Goal: Information Seeking & Learning: Find specific fact

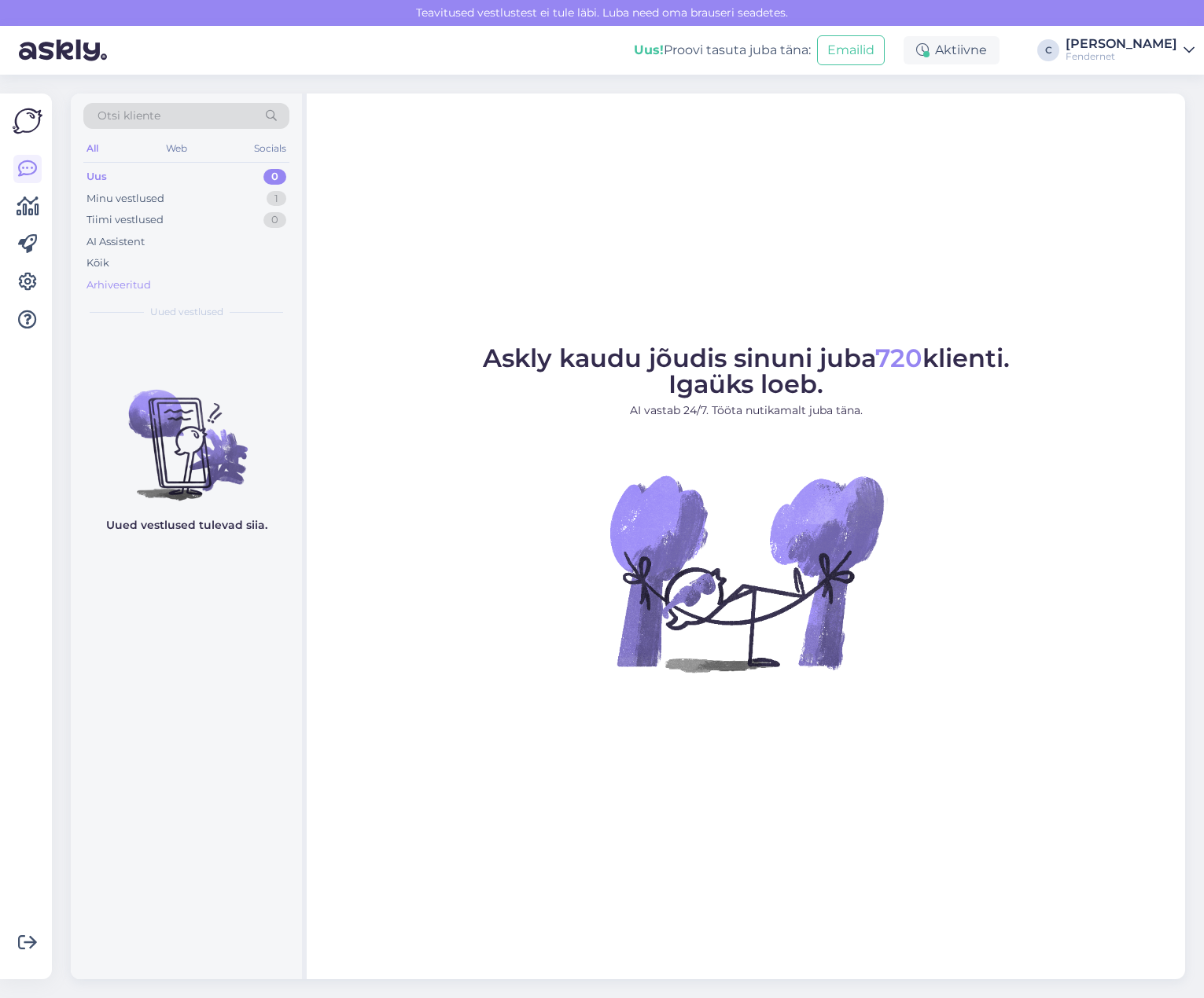
click at [143, 277] on div "Arhiveeritud" at bounding box center [118, 285] width 64 height 16
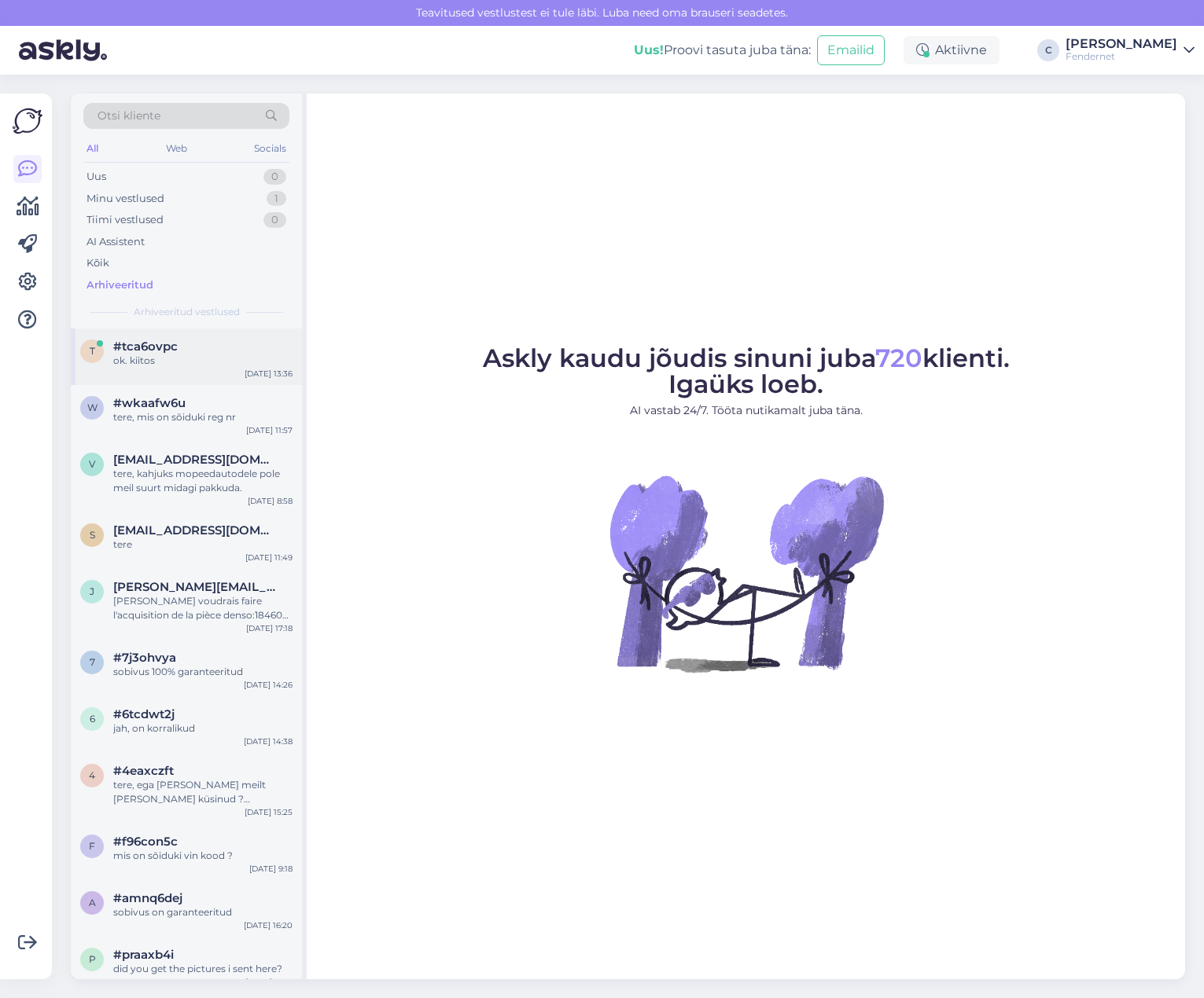
click at [170, 382] on div "t #tca6ovpc ok. kiitos [DATE] 13:36" at bounding box center [186, 356] width 231 height 57
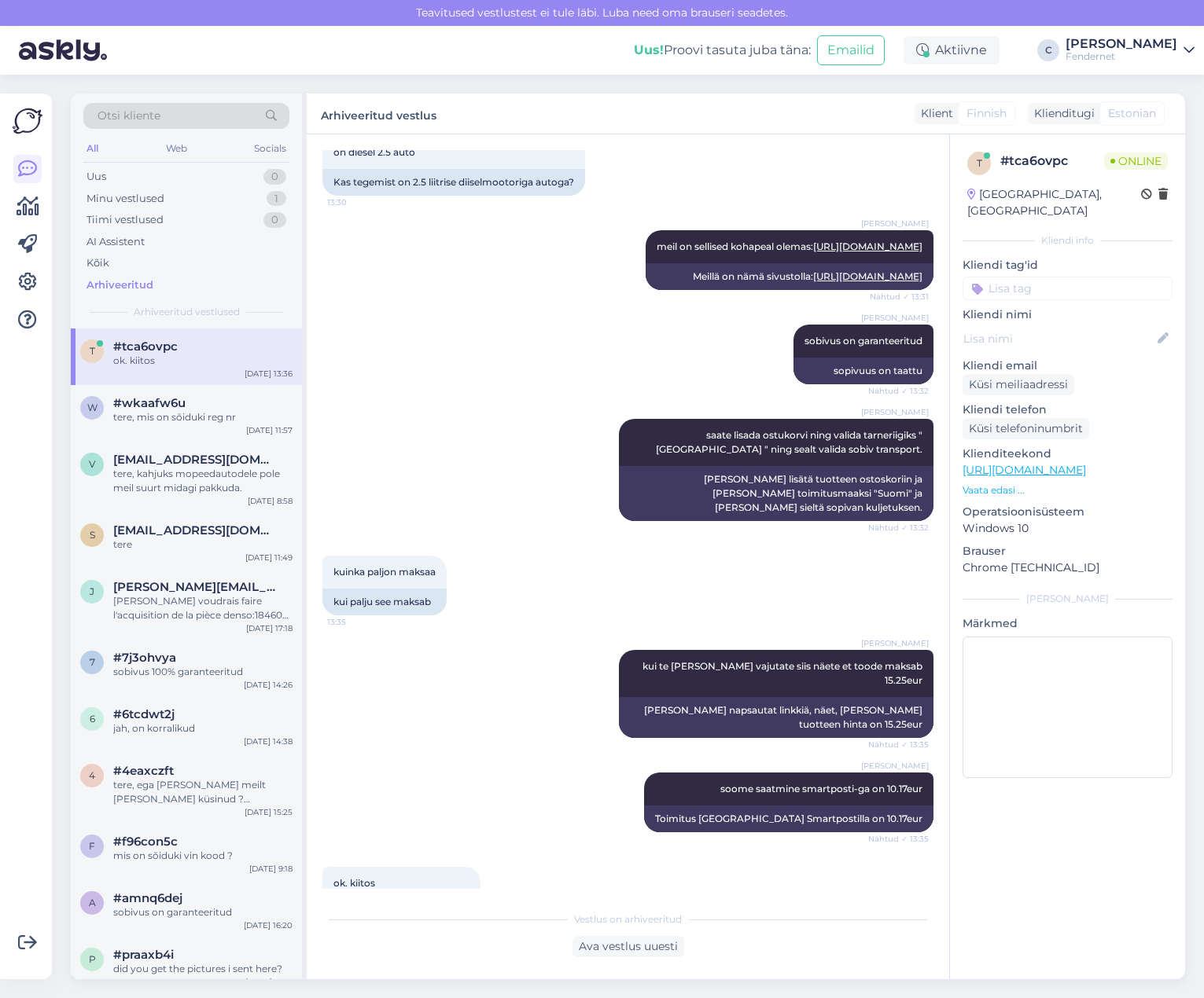
scroll to position [383, 0]
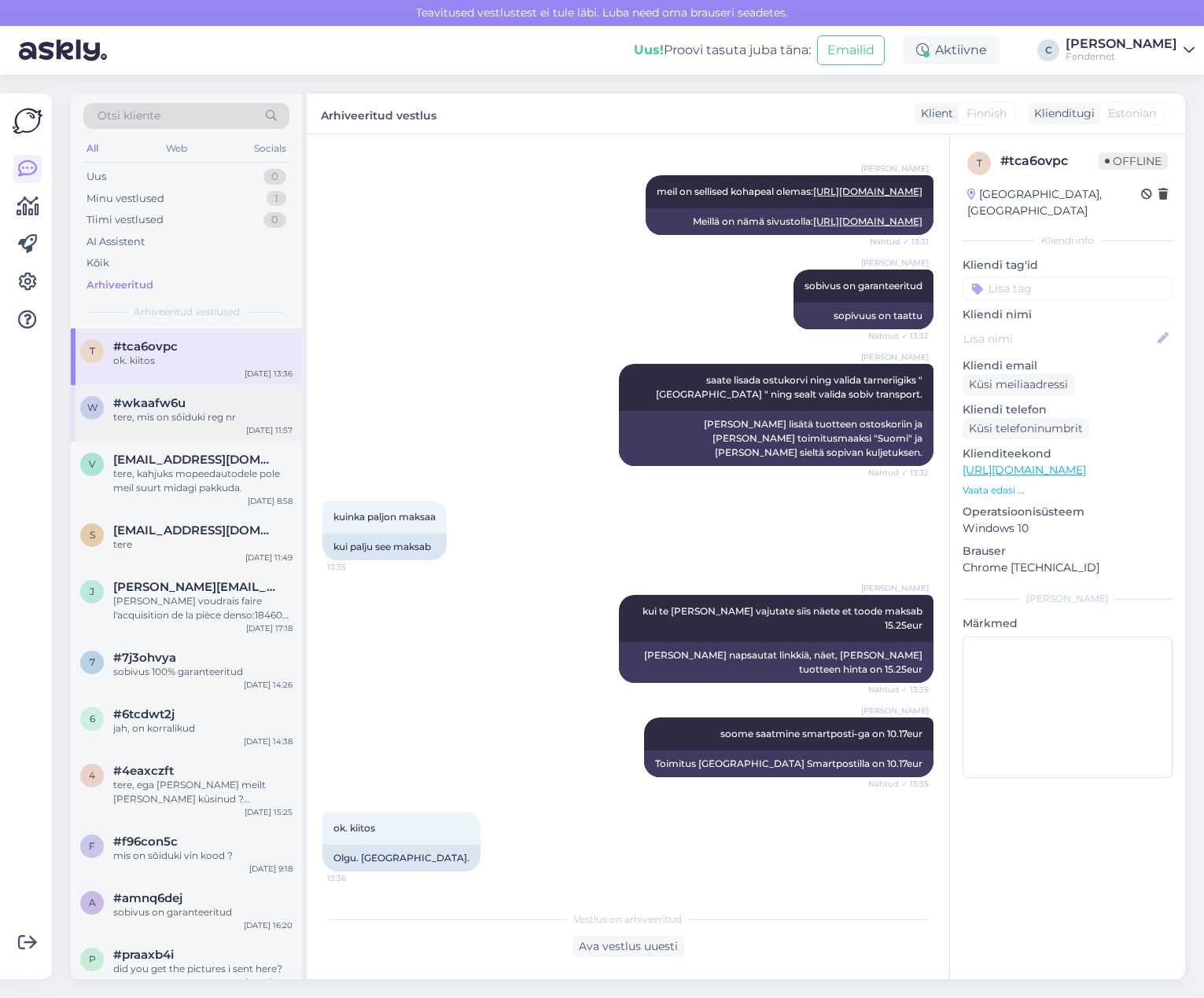
click at [178, 425] on div "w #wkaafw6u tere, mis on sõiduki reg nr [DATE] 11:57" at bounding box center [186, 413] width 231 height 57
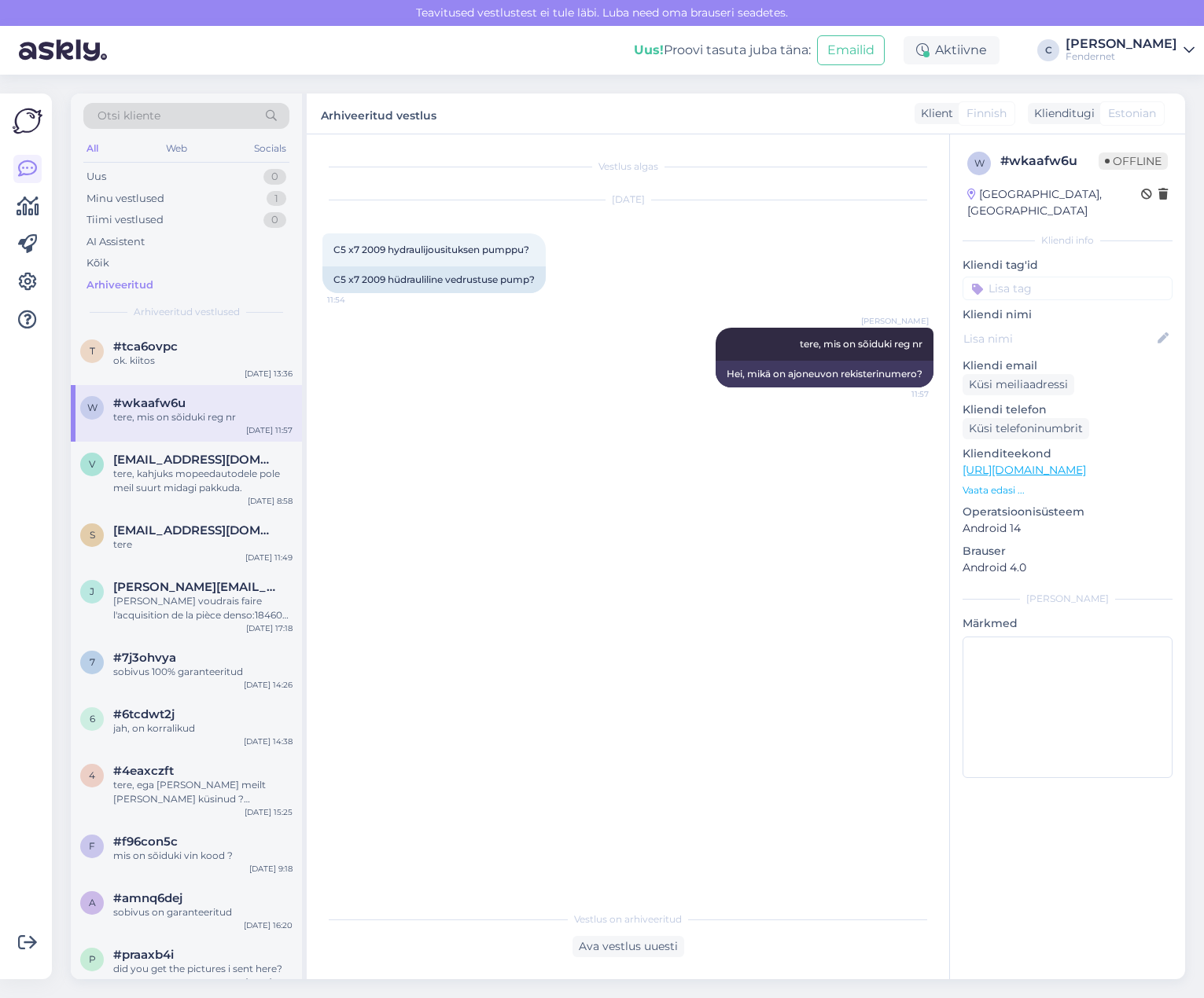
click at [605, 462] on div "Vestlus algas [DATE] C5 x7 2009 hydraulijousituksen pumppu? 11:54 C5 x7 2009 hü…" at bounding box center [635, 520] width 625 height 739
click at [187, 502] on div "v [EMAIL_ADDRESS][DOMAIN_NAME] tere, kahjuks mopeedautodele pole meil suurt mid…" at bounding box center [186, 476] width 231 height 70
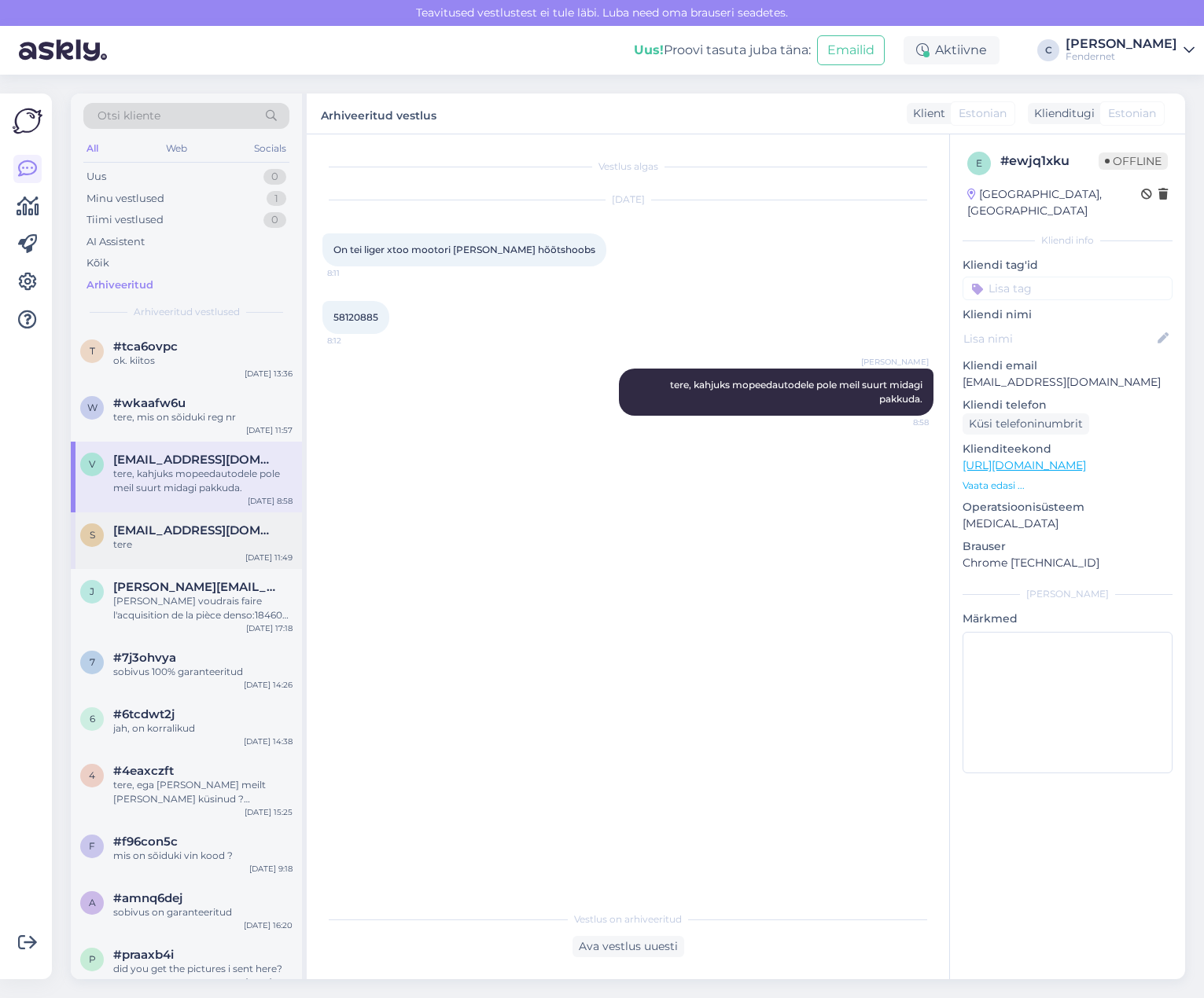
click at [168, 525] on span "[EMAIL_ADDRESS][DOMAIN_NAME]" at bounding box center [195, 530] width 163 height 14
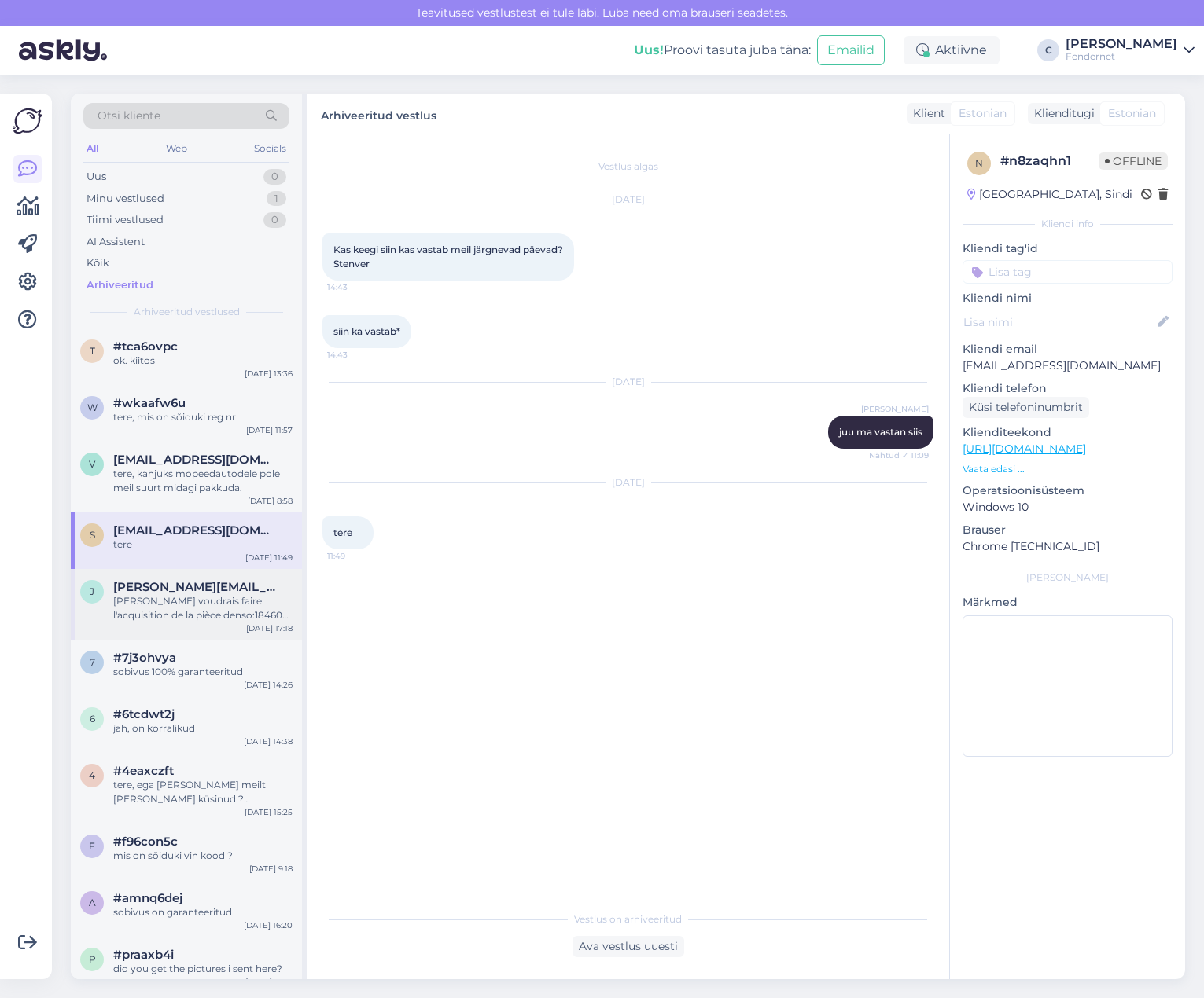
click at [210, 589] on span "[PERSON_NAME][EMAIL_ADDRESS][PERSON_NAME][DOMAIN_NAME]" at bounding box center [195, 587] width 163 height 14
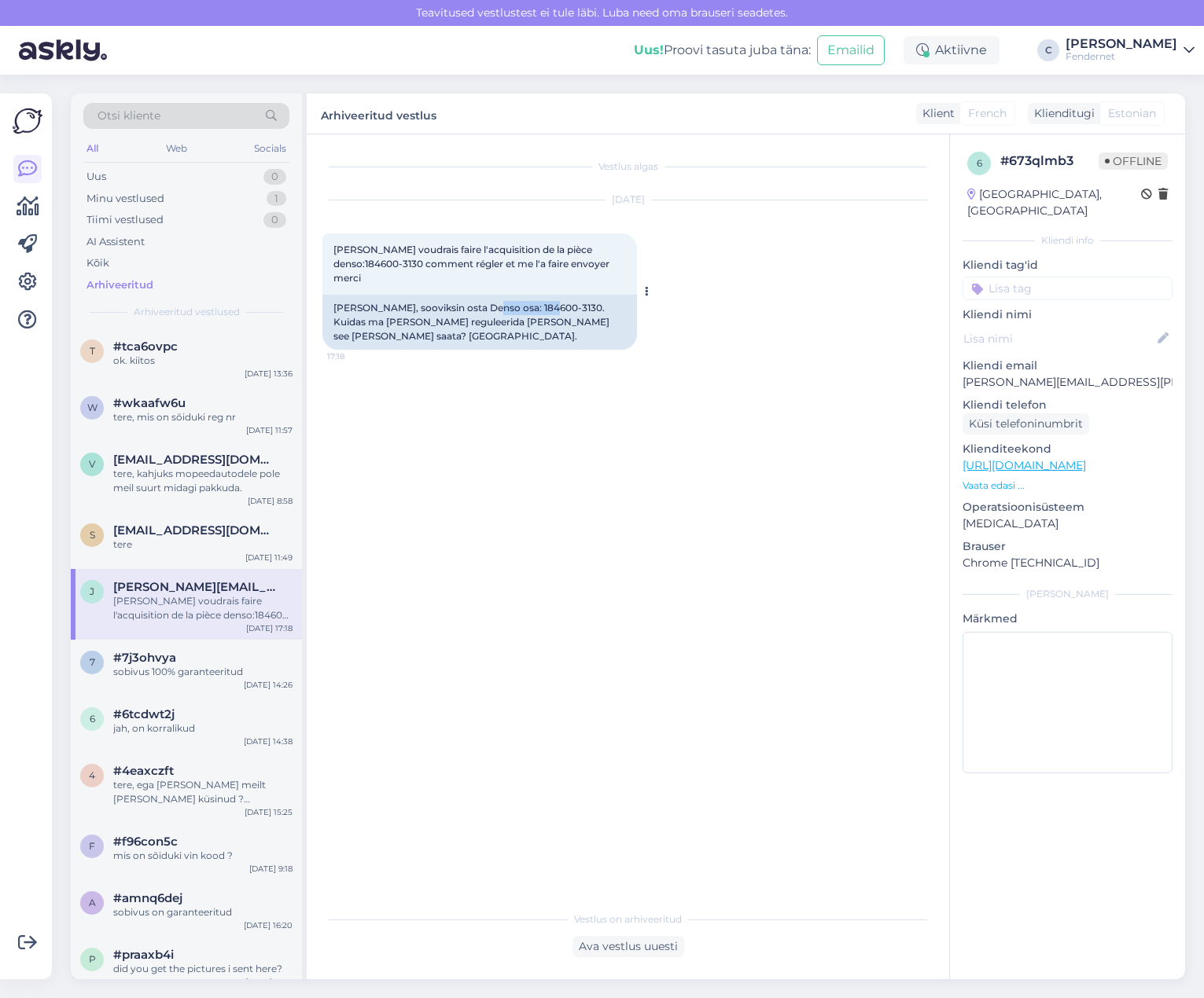
drag, startPoint x: 481, startPoint y: 306, endPoint x: 542, endPoint y: 310, distance: 61.1
click at [542, 310] on div "[PERSON_NAME], sooviksin osta Denso osa: 184600-3130. Kuidas ma [PERSON_NAME] r…" at bounding box center [480, 322] width 315 height 55
click at [1055, 441] on p "Klienditeekond" at bounding box center [1067, 449] width 210 height 17
click at [1055, 458] on link "[URL][DOMAIN_NAME]" at bounding box center [1024, 465] width 123 height 14
